Goal: Information Seeking & Learning: Find specific fact

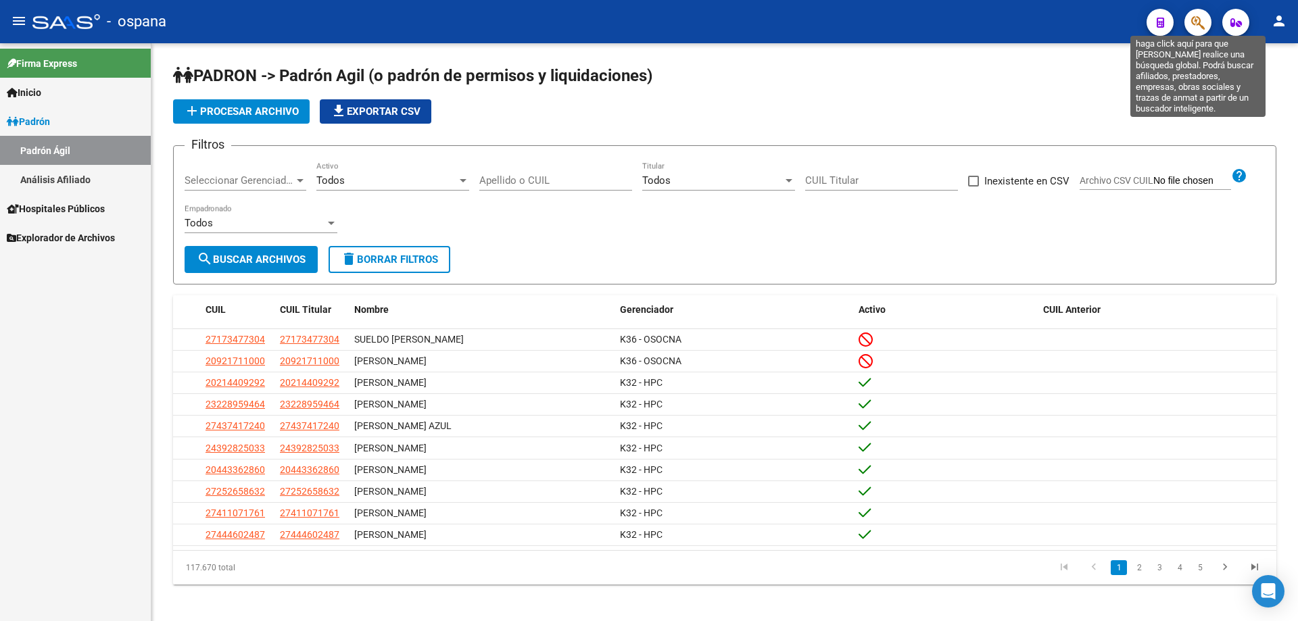
click at [1204, 18] on icon "button" at bounding box center [1199, 23] width 14 height 16
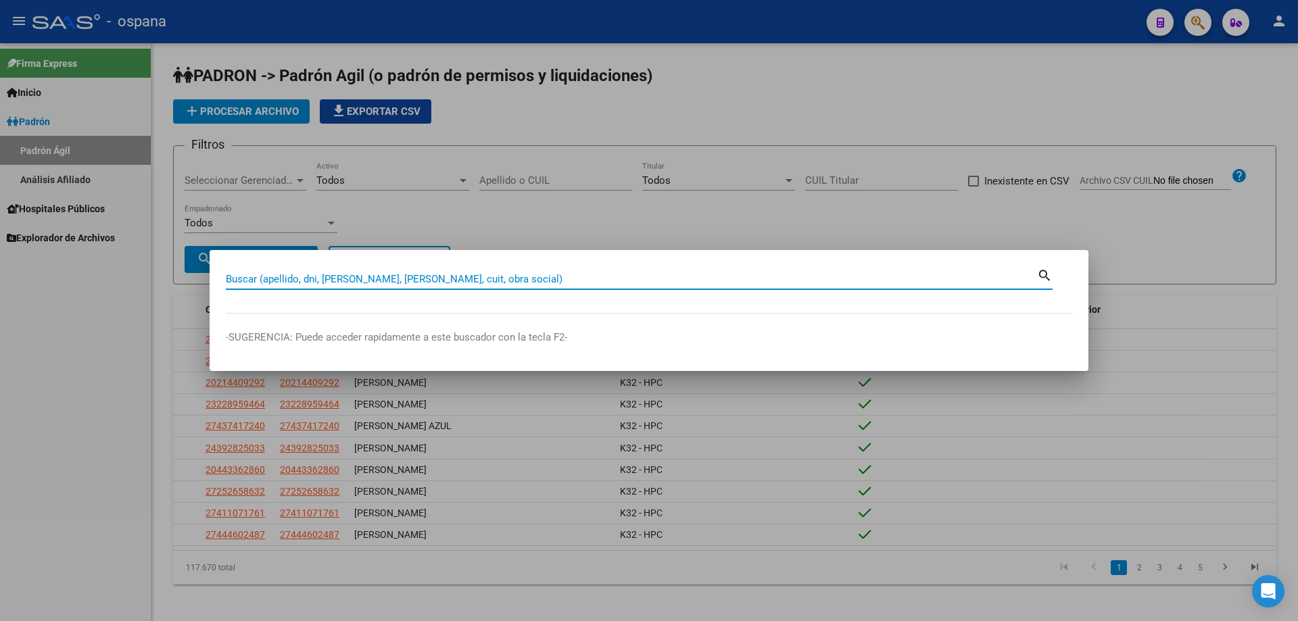
click at [530, 281] on input "Buscar (apellido, dni, [PERSON_NAME], [PERSON_NAME], cuit, obra social)" at bounding box center [632, 279] width 812 height 12
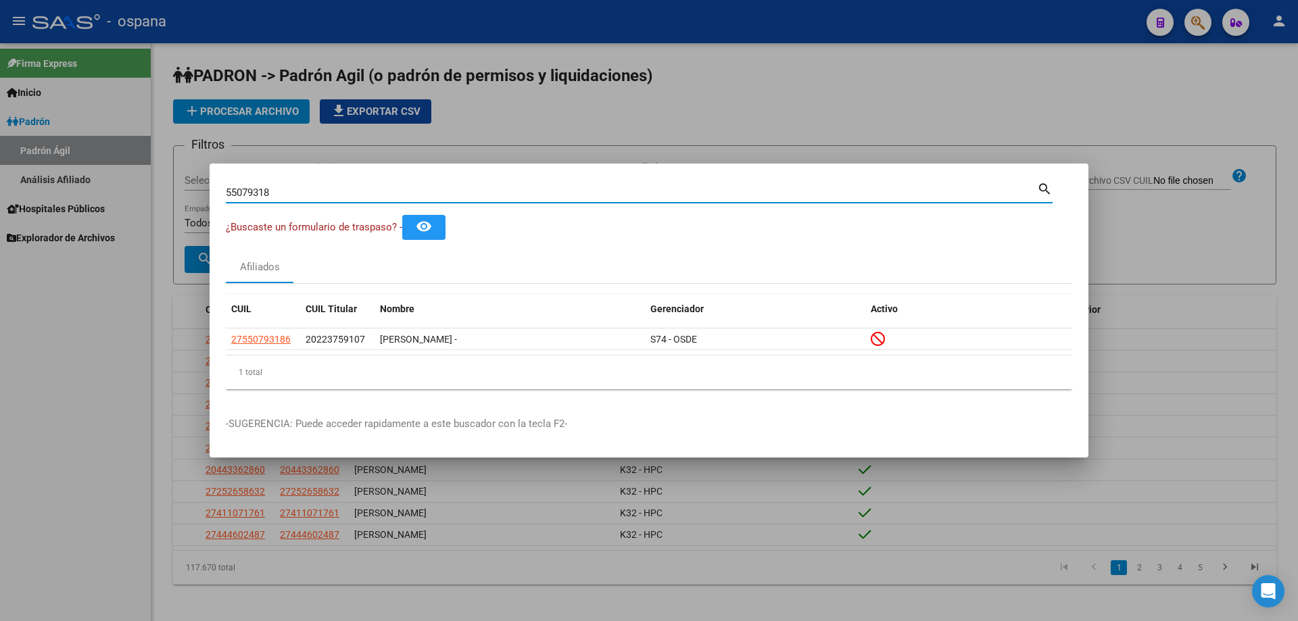
click at [248, 189] on input "55079318" at bounding box center [632, 193] width 812 height 12
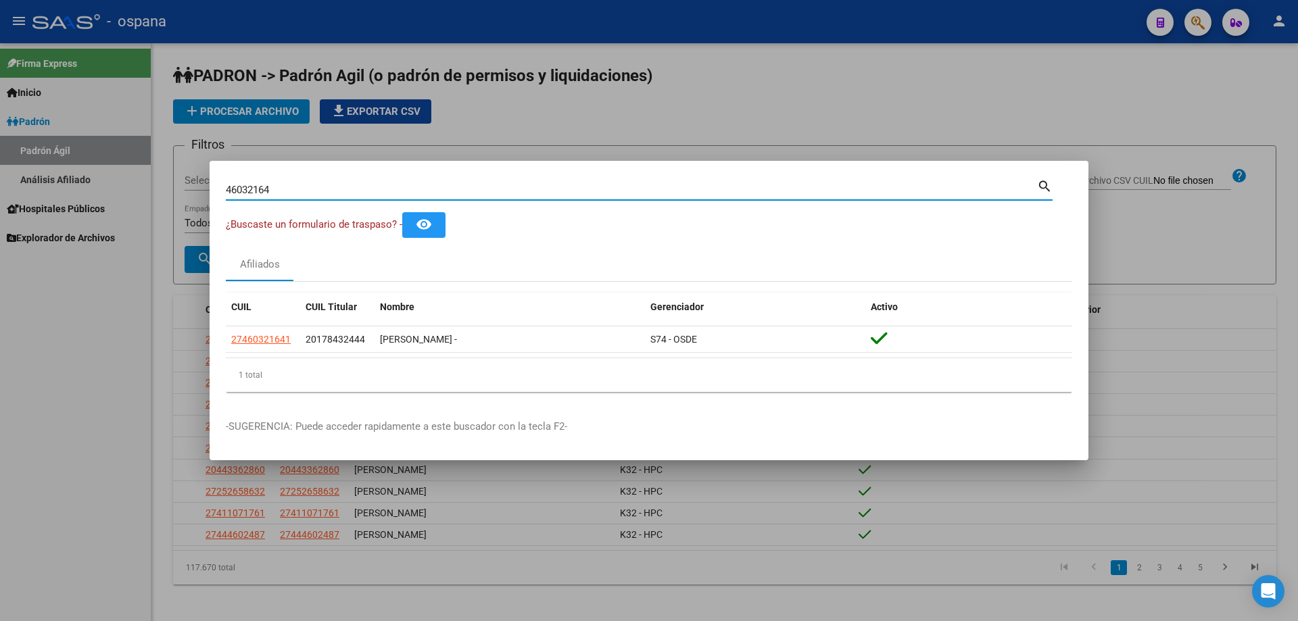
click at [332, 197] on div "46032164 Buscar (apellido, dni, [PERSON_NAME], [PERSON_NAME], cuit, obra social)" at bounding box center [632, 190] width 812 height 20
click at [330, 189] on input "46032164" at bounding box center [632, 190] width 812 height 12
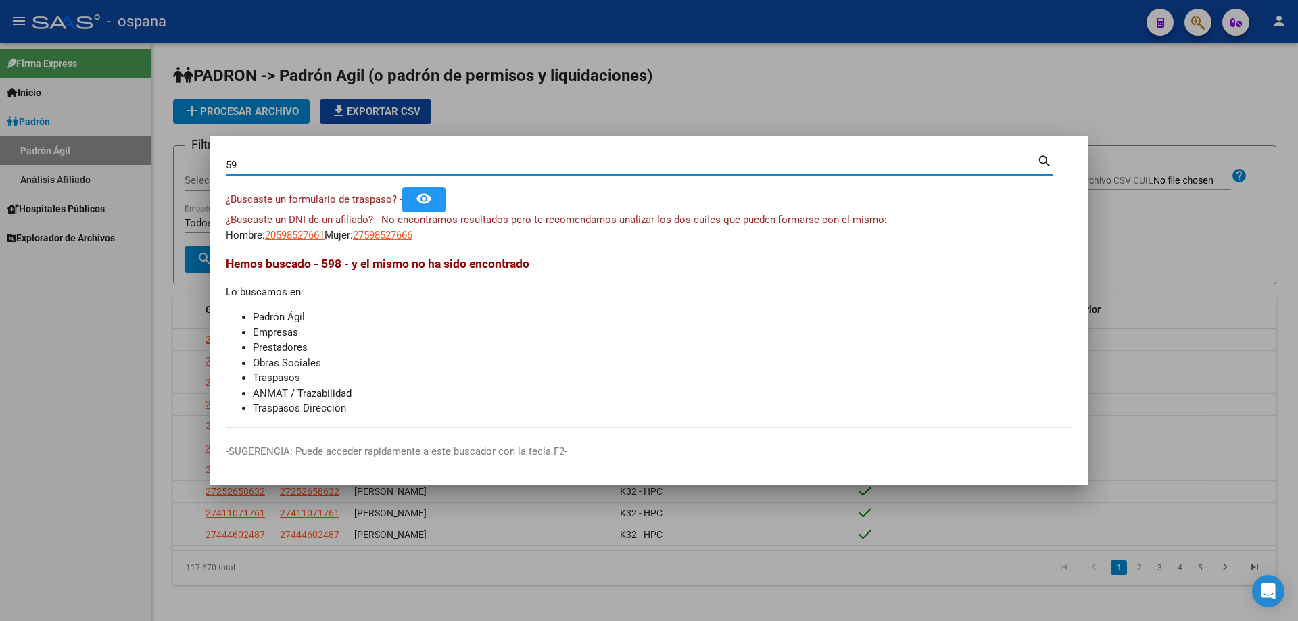
type input "5"
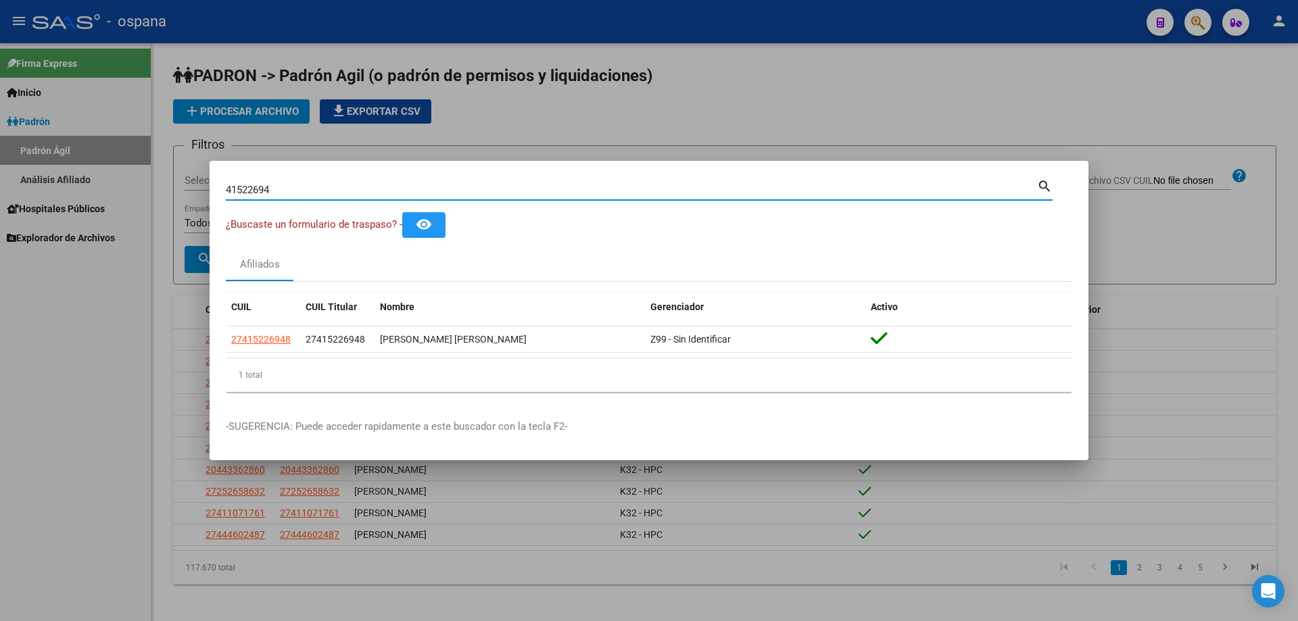
click at [507, 189] on input "41522694" at bounding box center [632, 190] width 812 height 12
type input "3"
click at [791, 187] on input "53670887" at bounding box center [632, 190] width 812 height 12
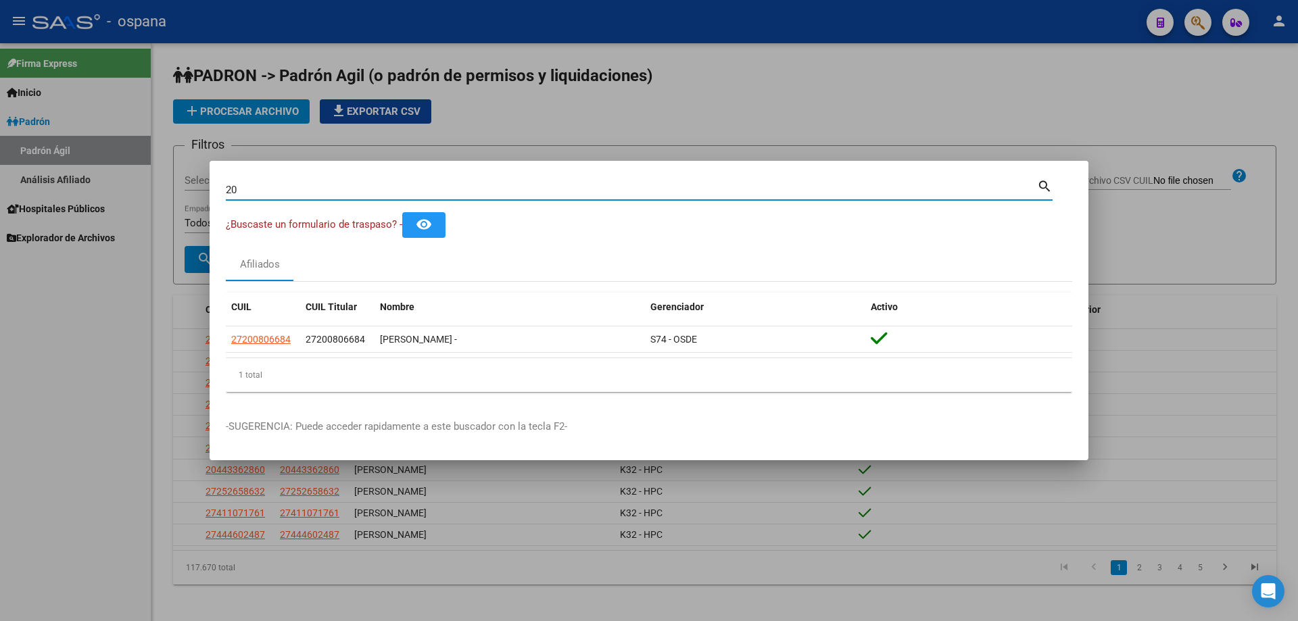
type input "2"
type input "3"
click at [680, 188] on input "33428773" at bounding box center [632, 190] width 812 height 12
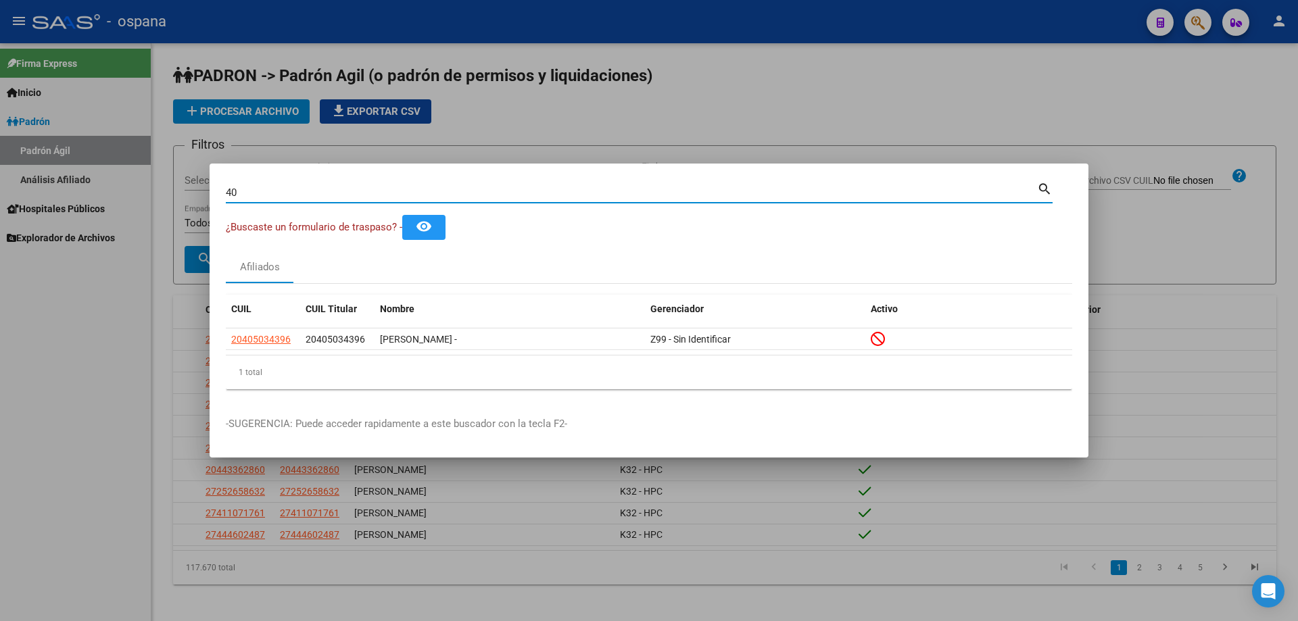
type input "4"
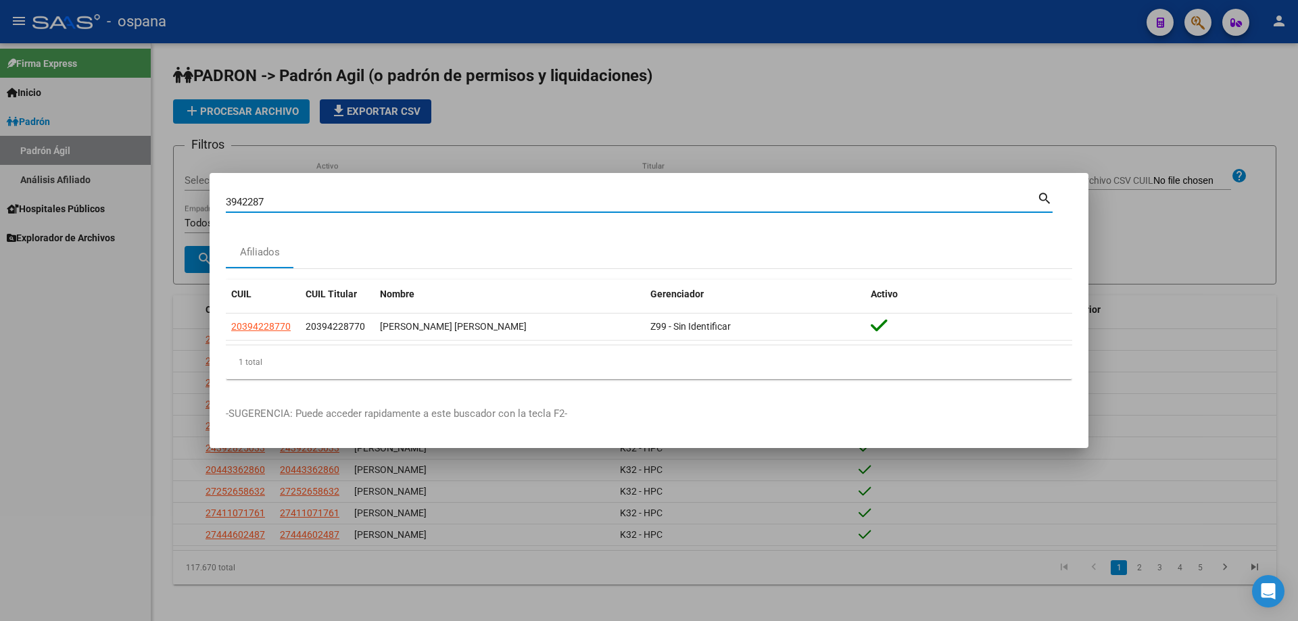
click at [252, 204] on input "3942287" at bounding box center [632, 202] width 812 height 12
type input "39422287"
